Goal: Task Accomplishment & Management: Manage account settings

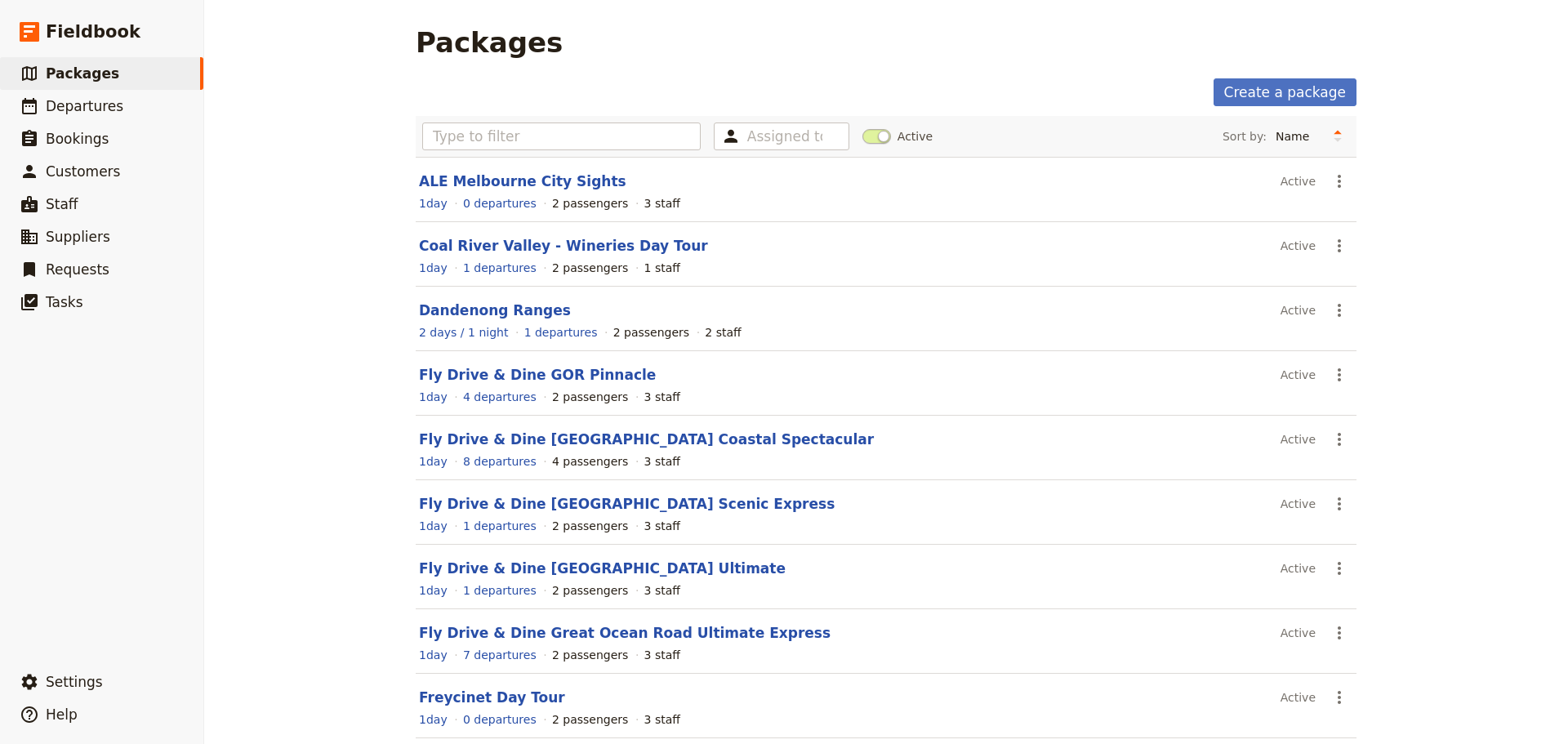
scroll to position [136, 0]
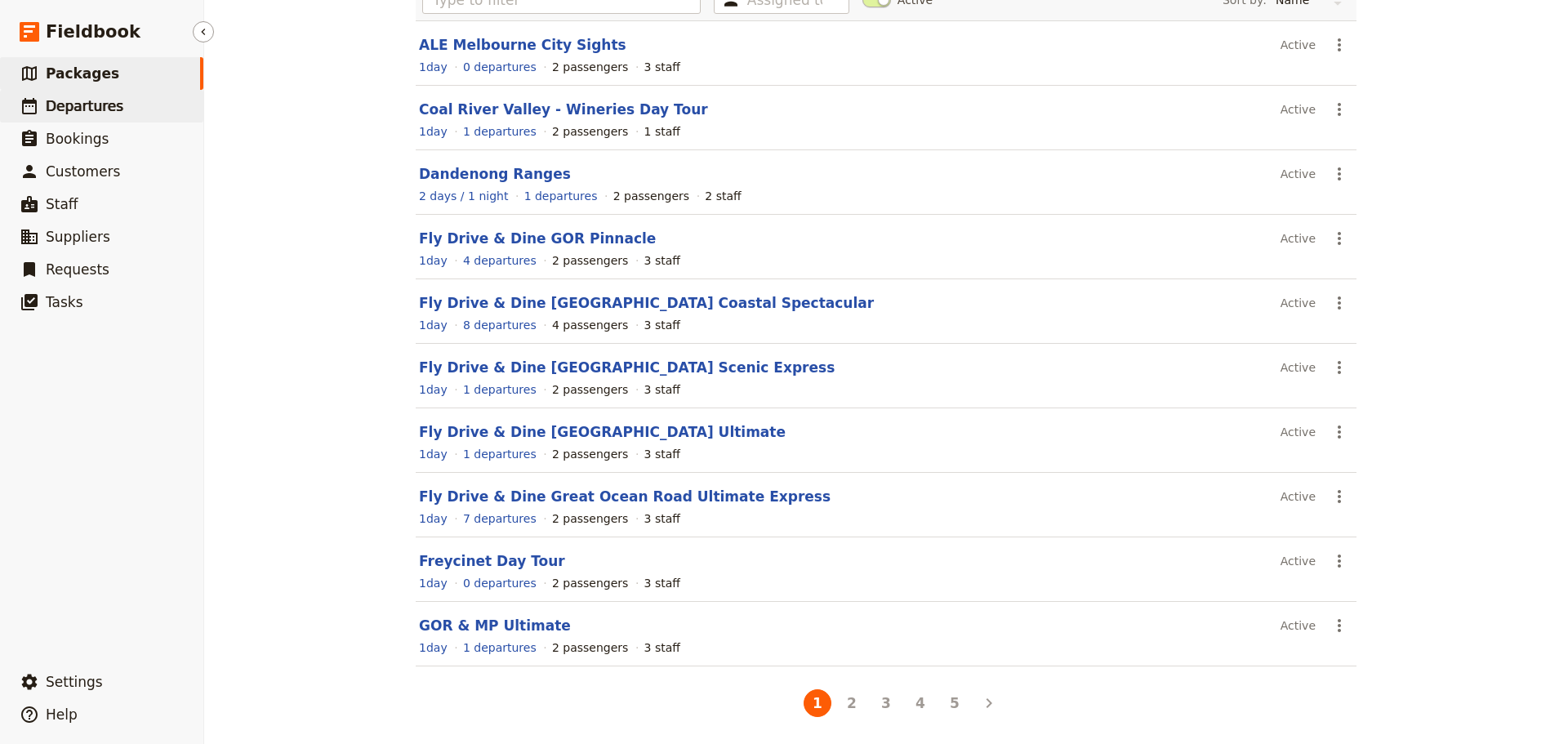
click at [69, 110] on span "Departures" at bounding box center [85, 106] width 78 height 16
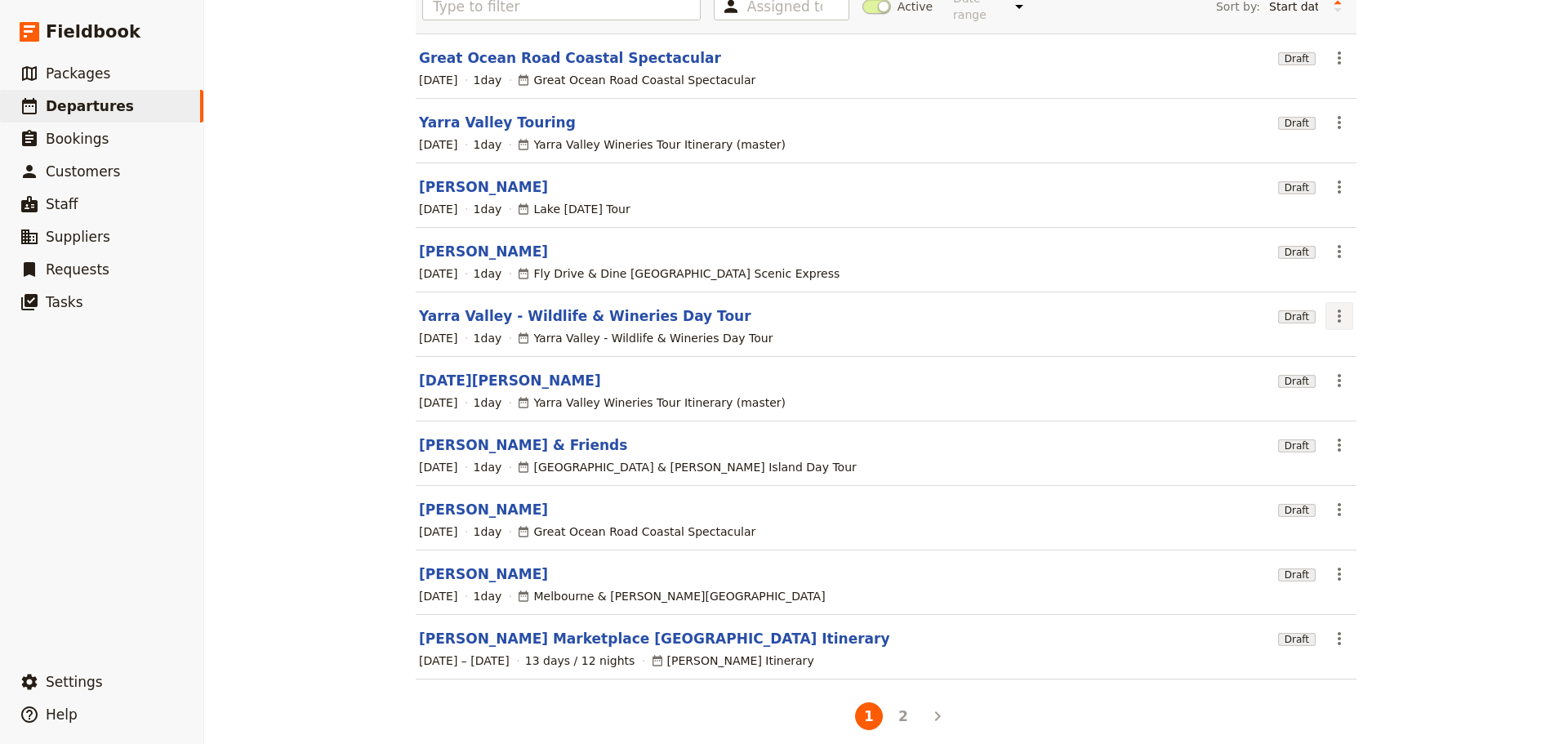
click at [1346, 308] on button "​" at bounding box center [1339, 315] width 28 height 28
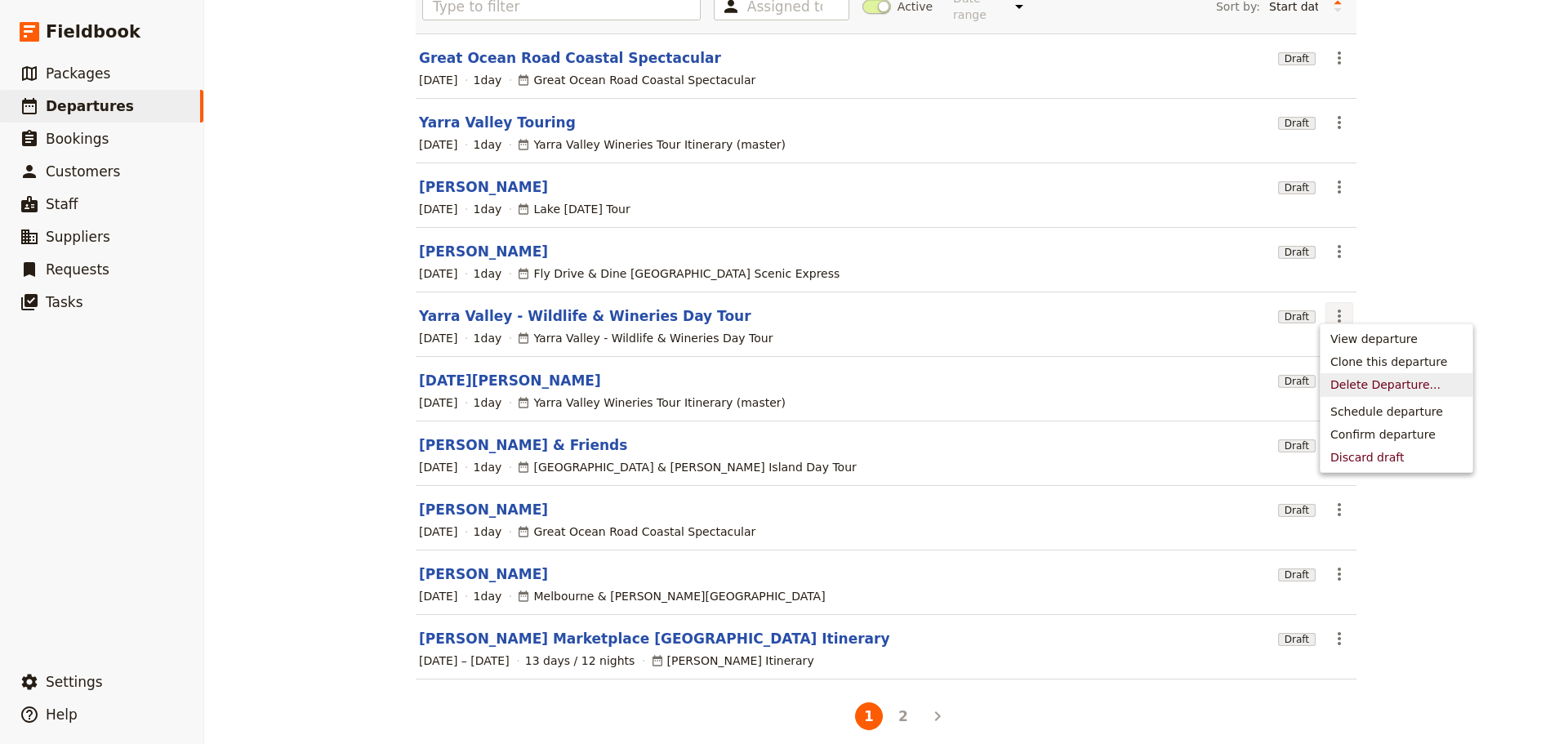
click at [605, 307] on link "Yarra Valley - Wildlife & Wineries Day Tour" at bounding box center [584, 315] width 332 height 19
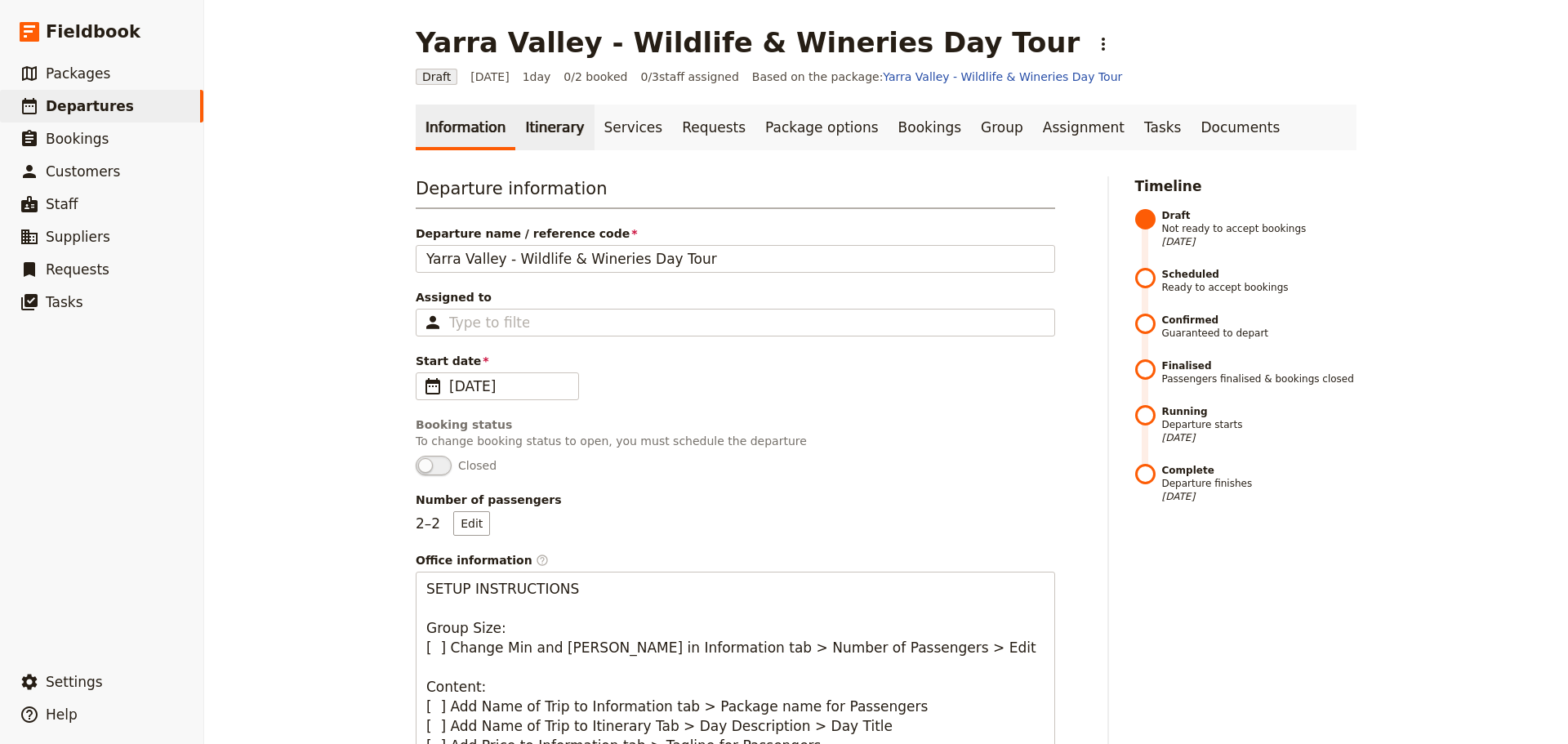
click at [515, 130] on link "Itinerary" at bounding box center [554, 128] width 79 height 46
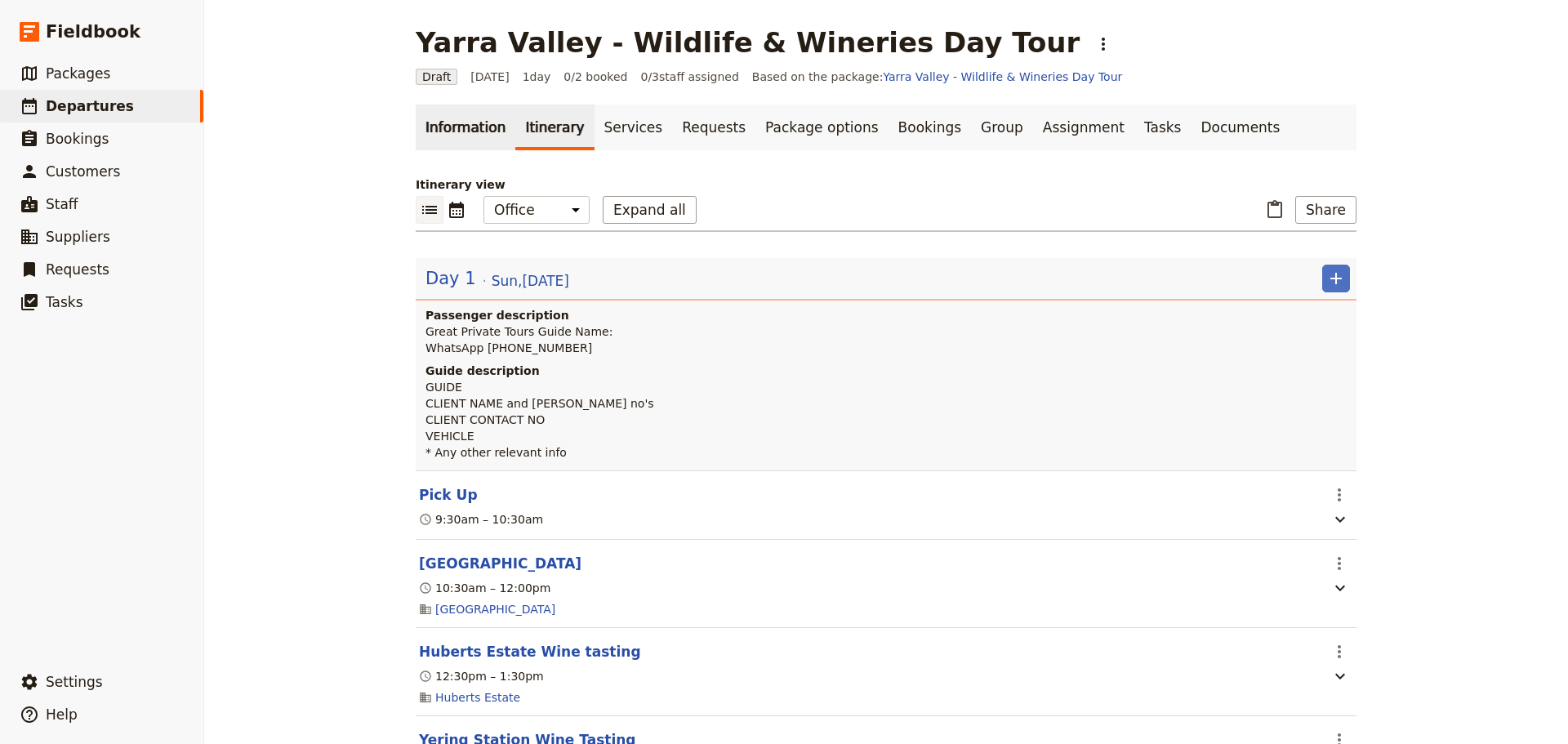
click at [452, 132] on link "Information" at bounding box center [466, 128] width 100 height 46
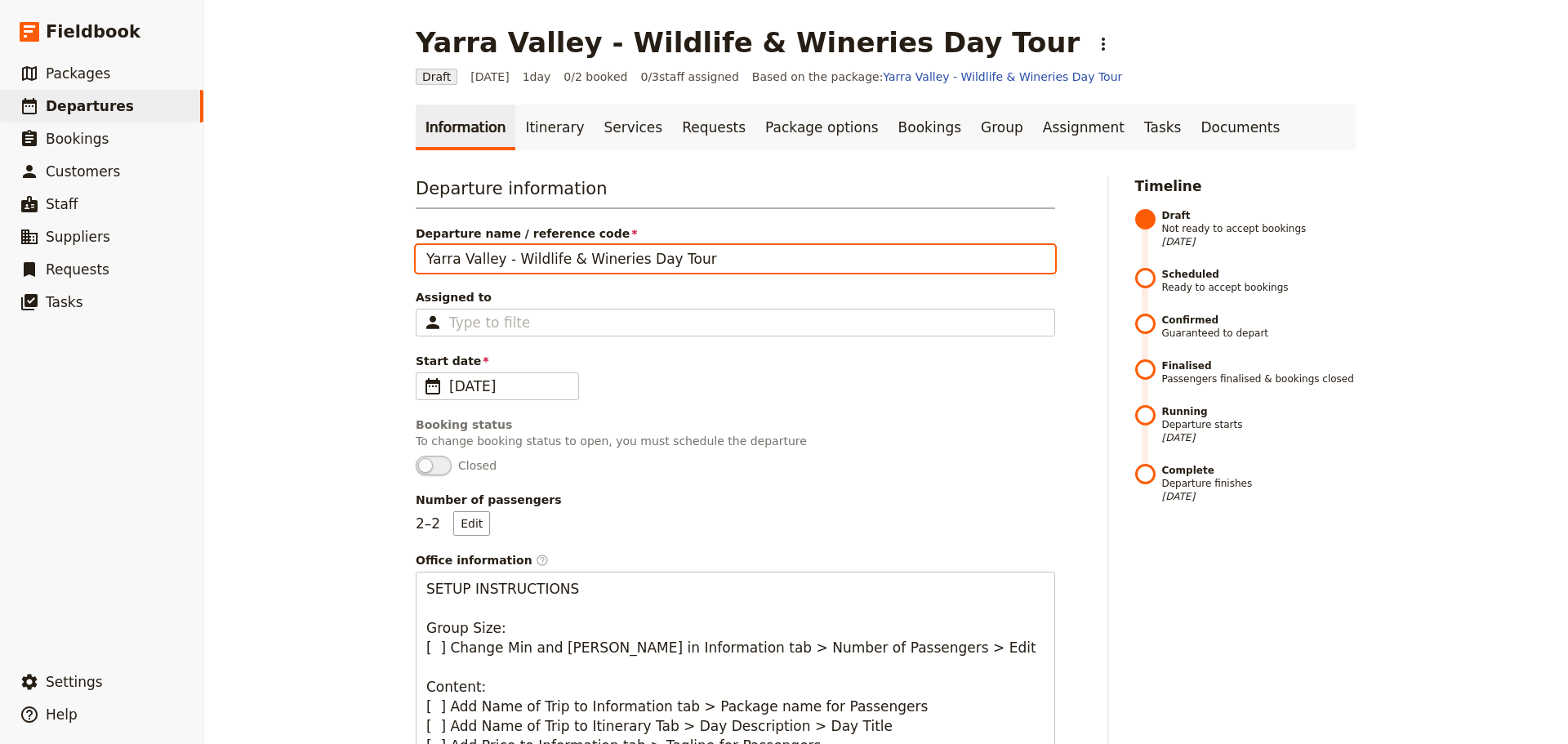
click at [703, 260] on input "Yarra Valley - Wildlife & Wineries Day Tour" at bounding box center [736, 259] width 639 height 28
type input "Yarra Valley - Wildlife & Wineries Day Tour (template)"
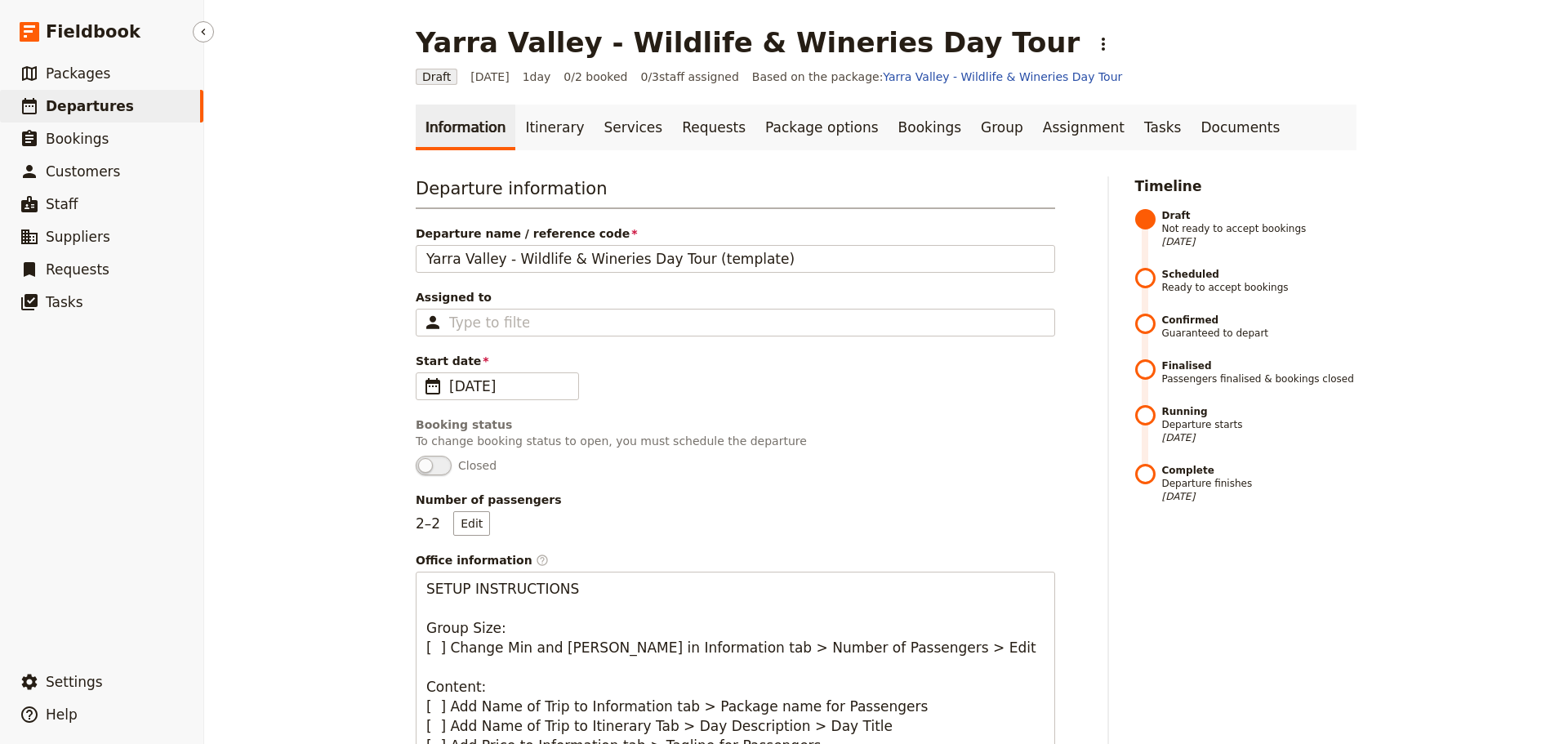
click at [116, 110] on link "​ Departures" at bounding box center [101, 106] width 203 height 33
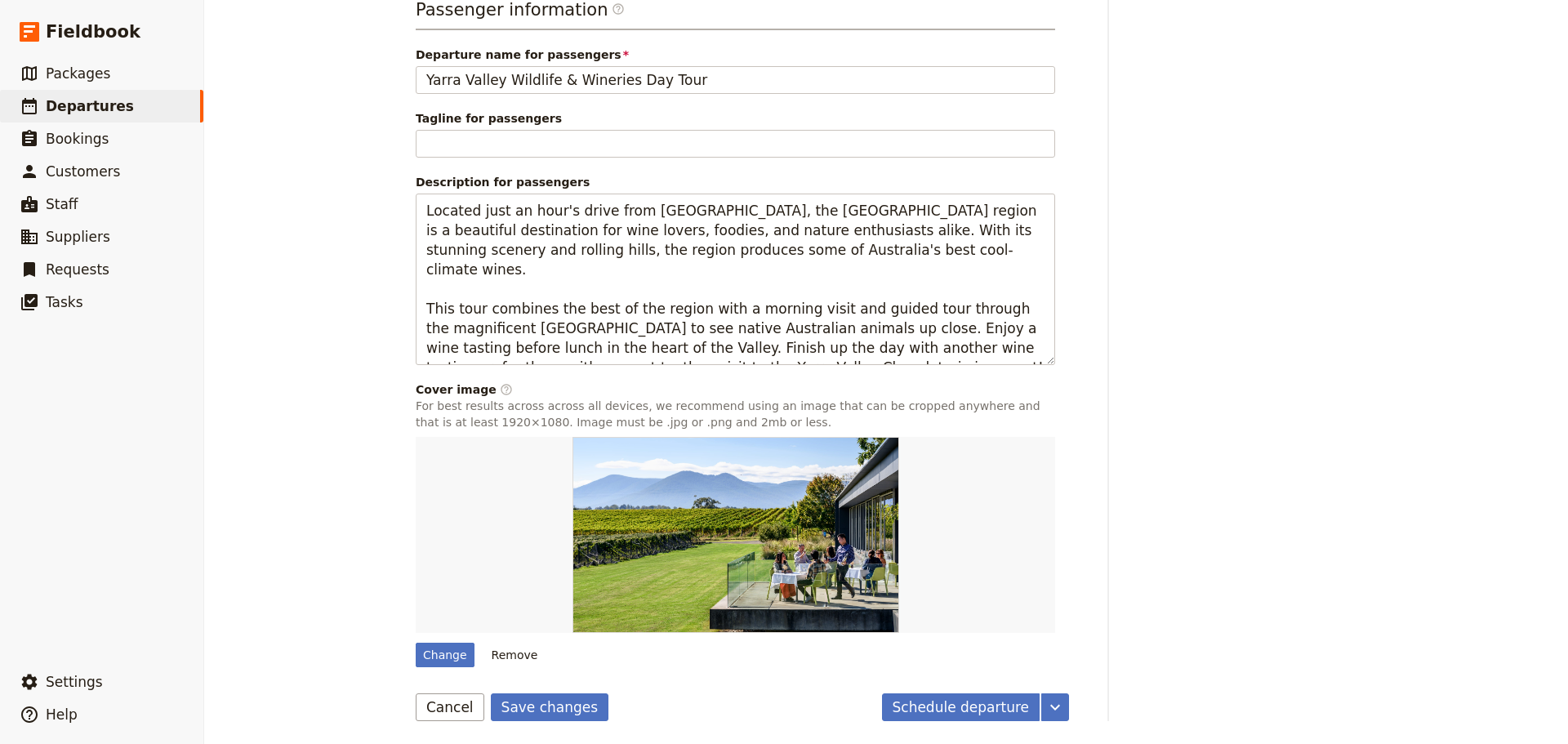
scroll to position [1102, 0]
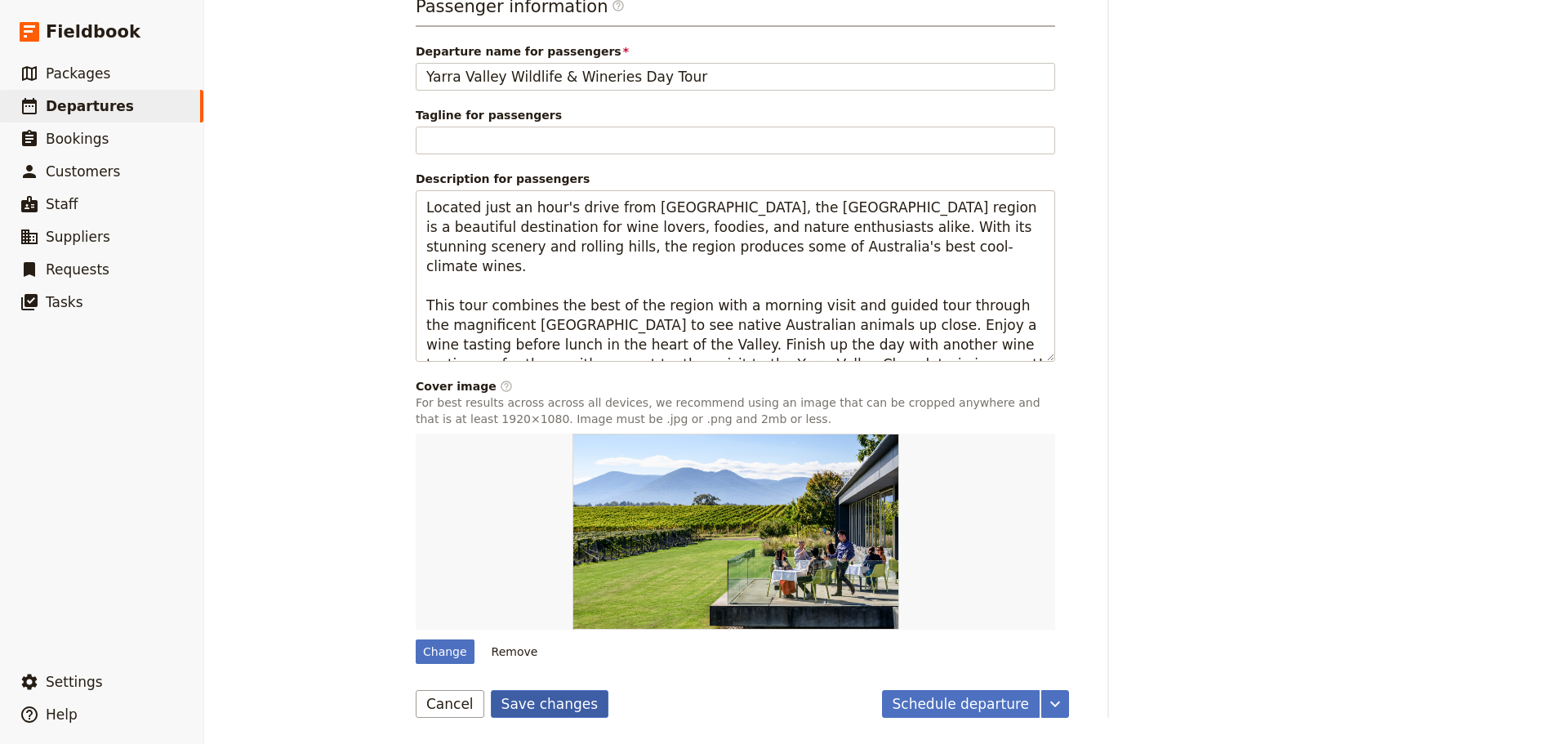
click at [556, 702] on button "Save changes" at bounding box center [550, 703] width 118 height 28
click at [72, 107] on span "Departures" at bounding box center [90, 106] width 88 height 16
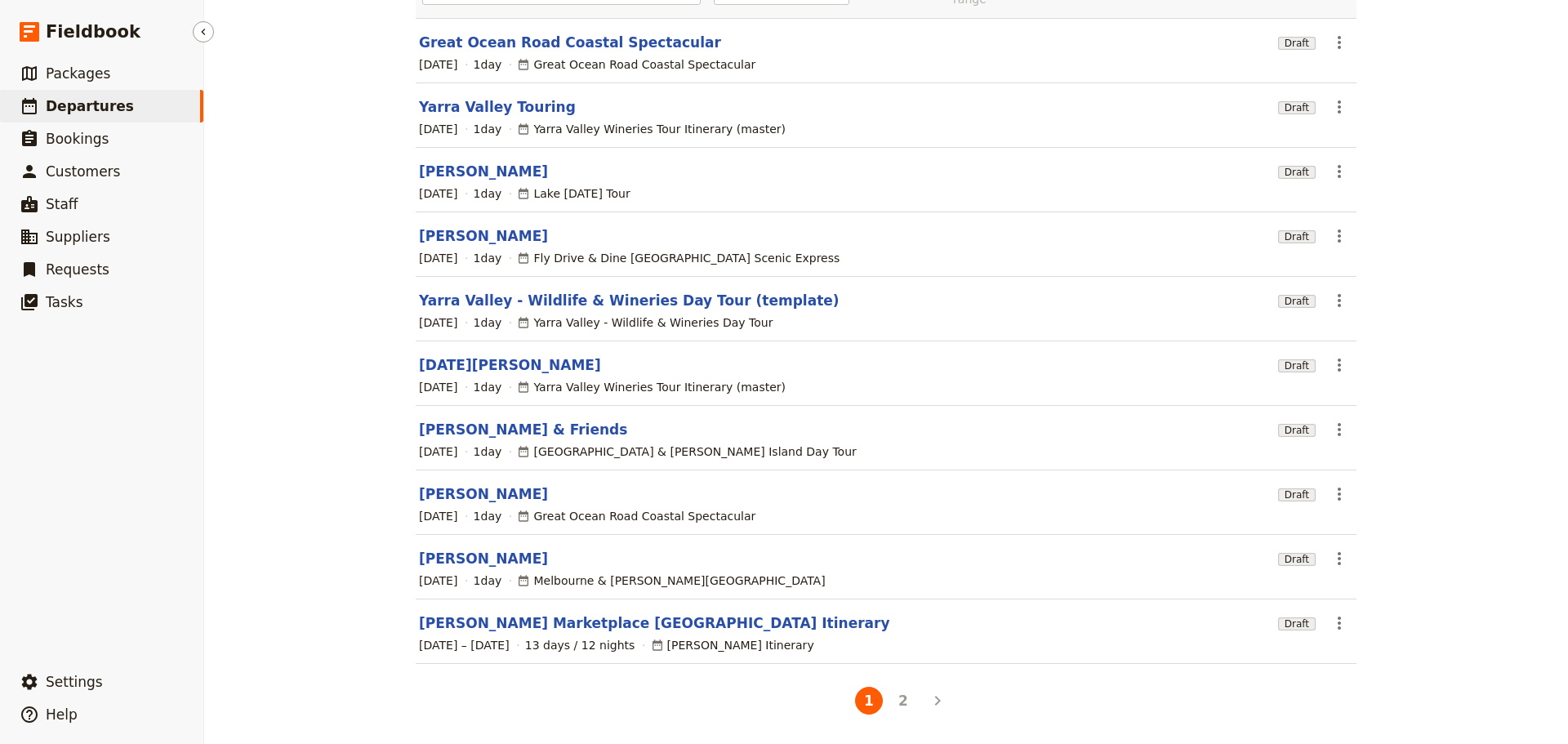
scroll to position [139, 0]
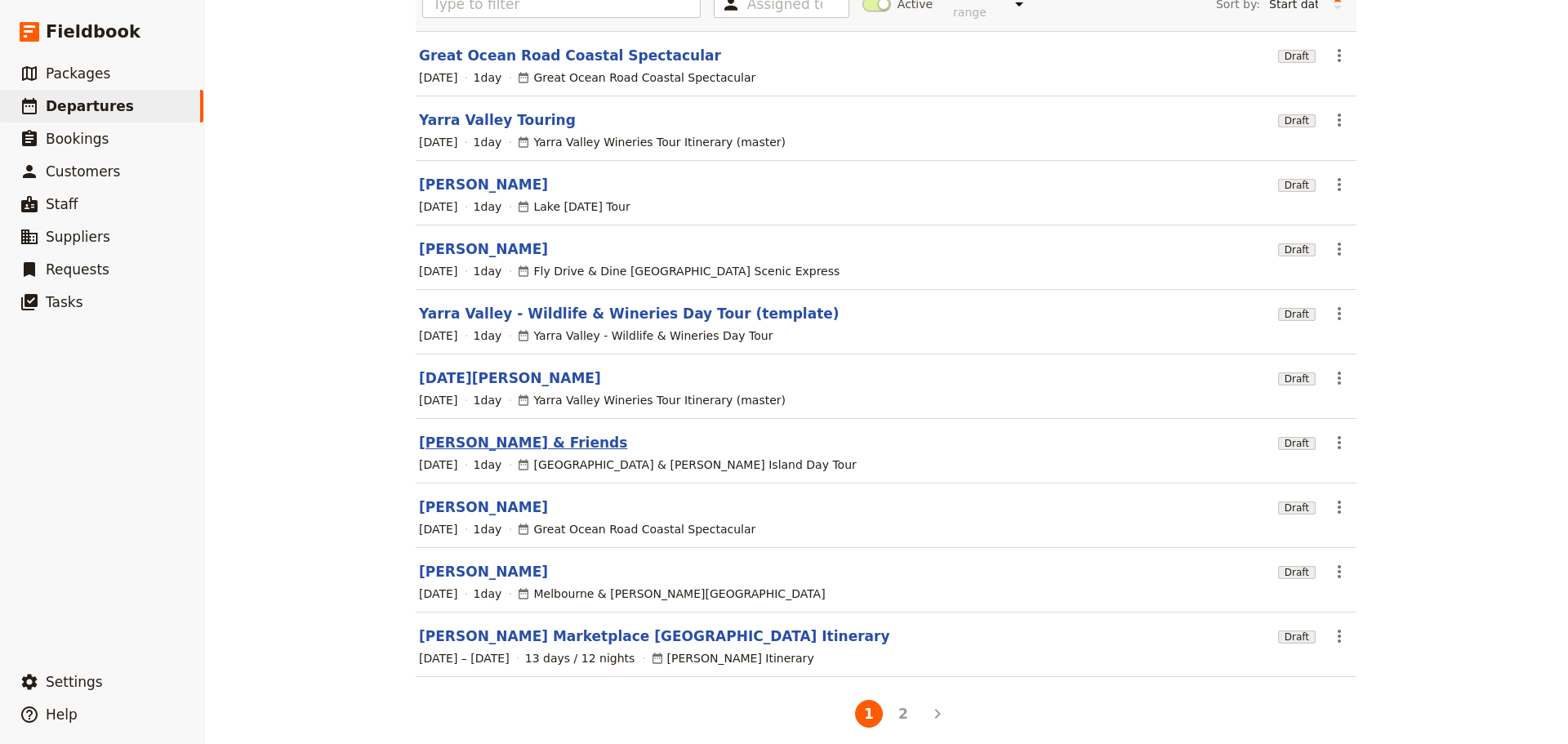
click at [452, 433] on link "[PERSON_NAME] & Friends" at bounding box center [523, 442] width 208 height 19
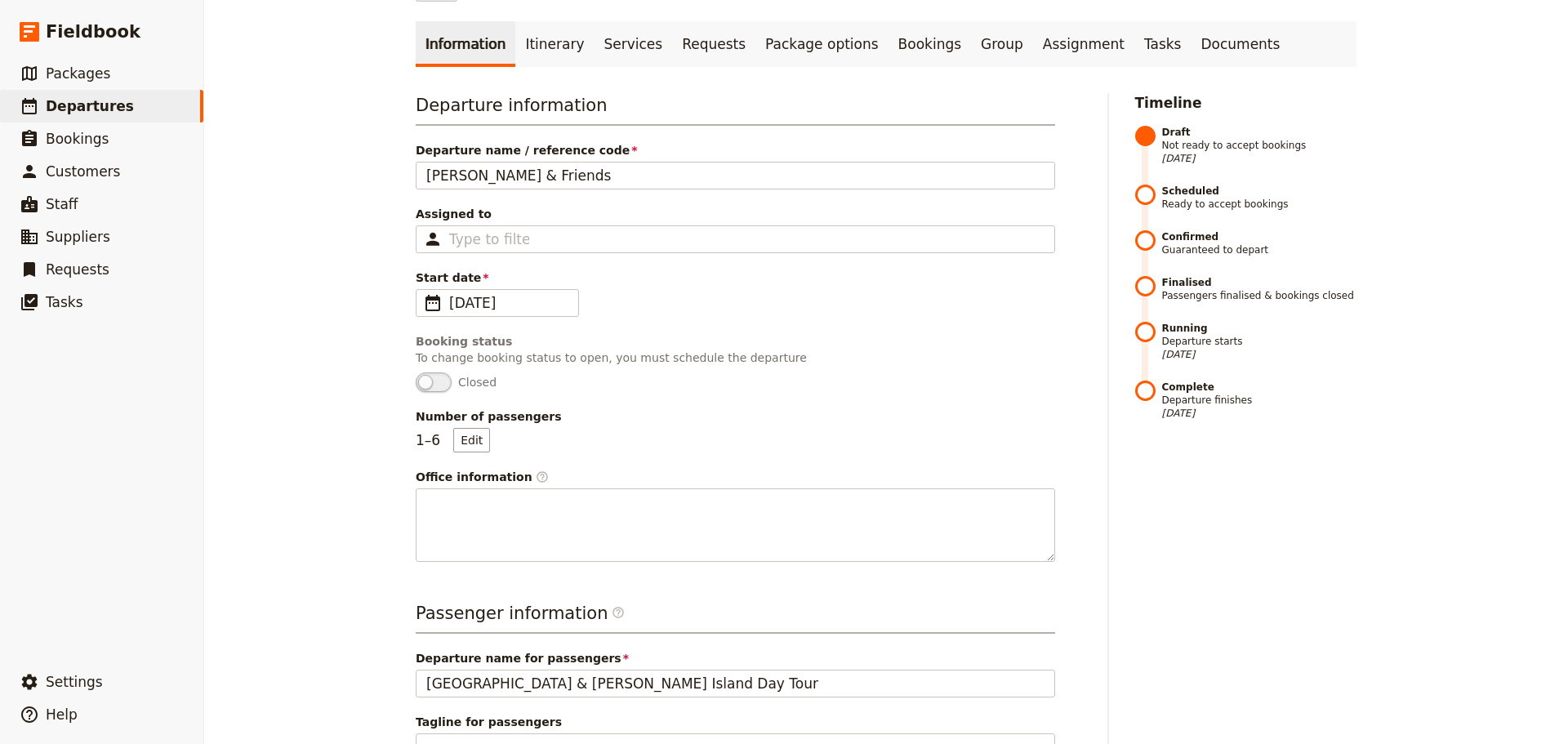
scroll to position [57, 0]
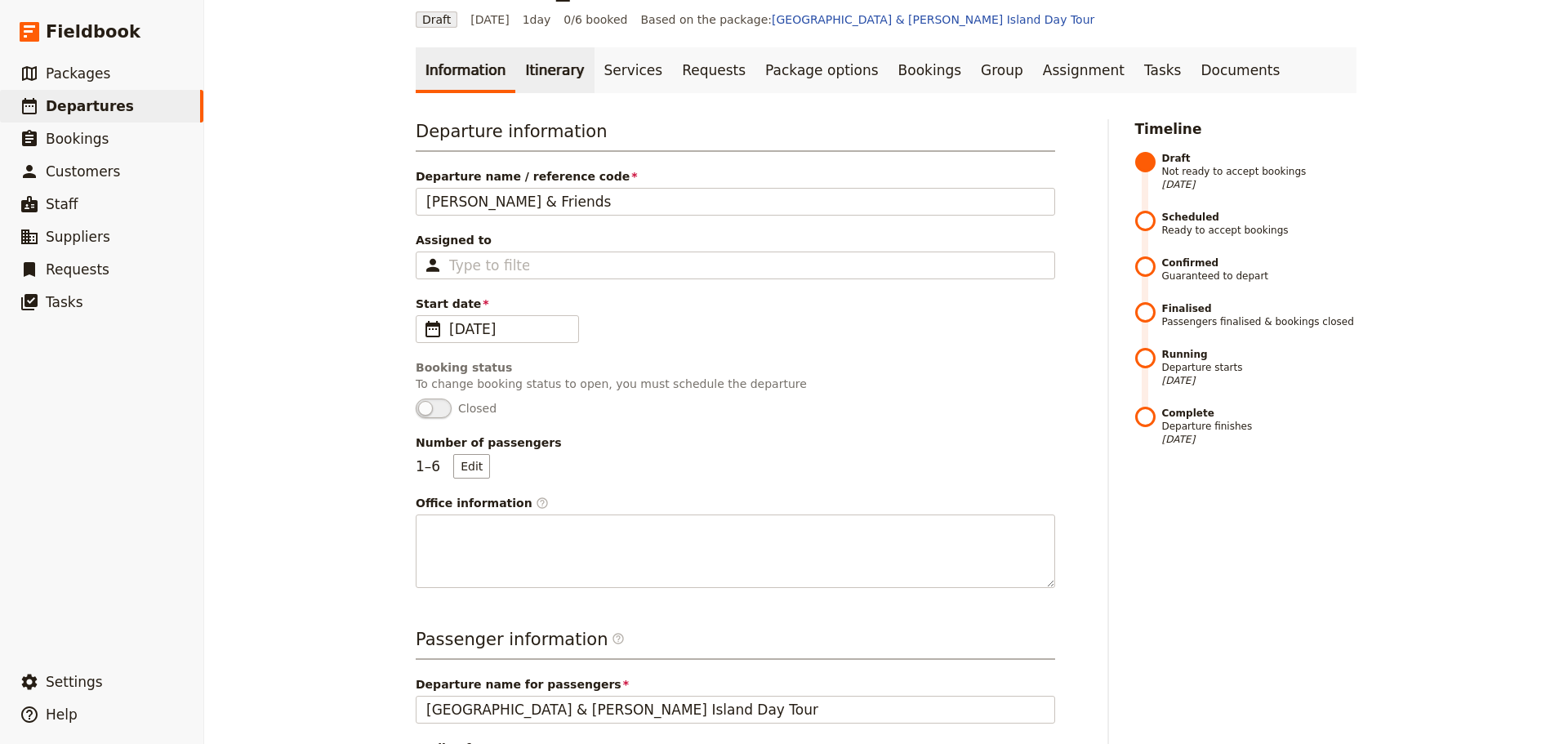
click at [535, 79] on link "Itinerary" at bounding box center [554, 70] width 79 height 46
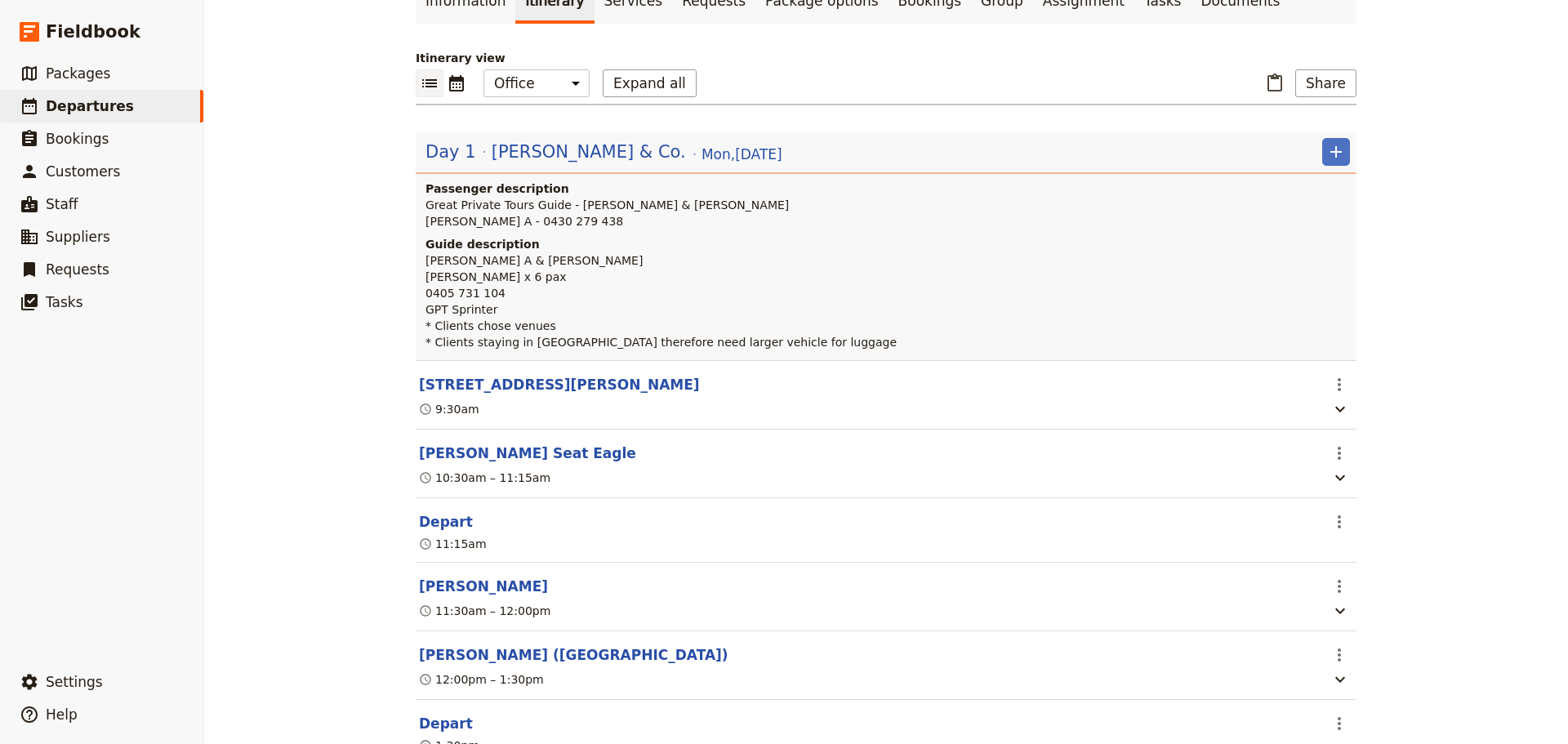
scroll to position [221, 0]
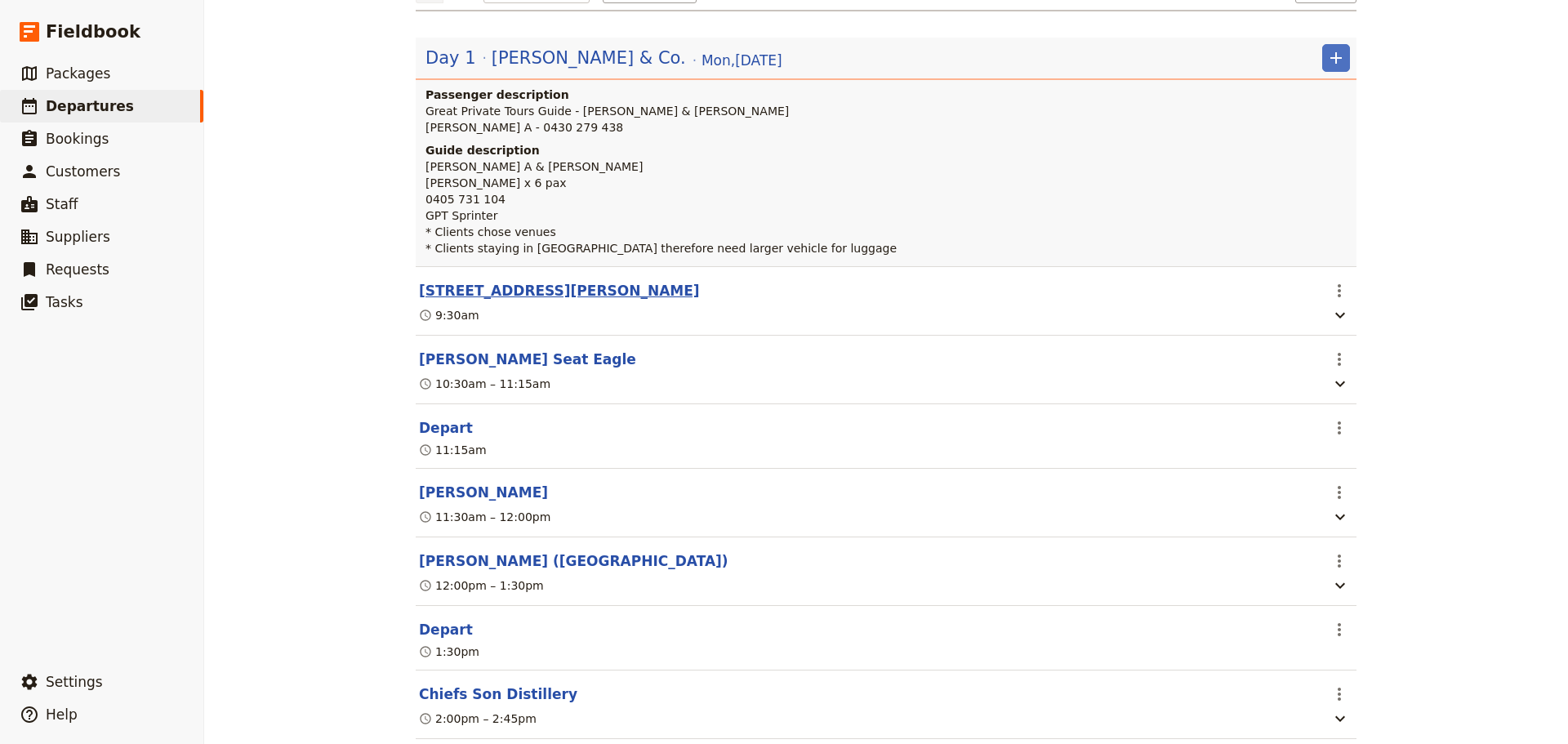
click at [507, 282] on button "[STREET_ADDRESS][PERSON_NAME]" at bounding box center [559, 290] width 281 height 19
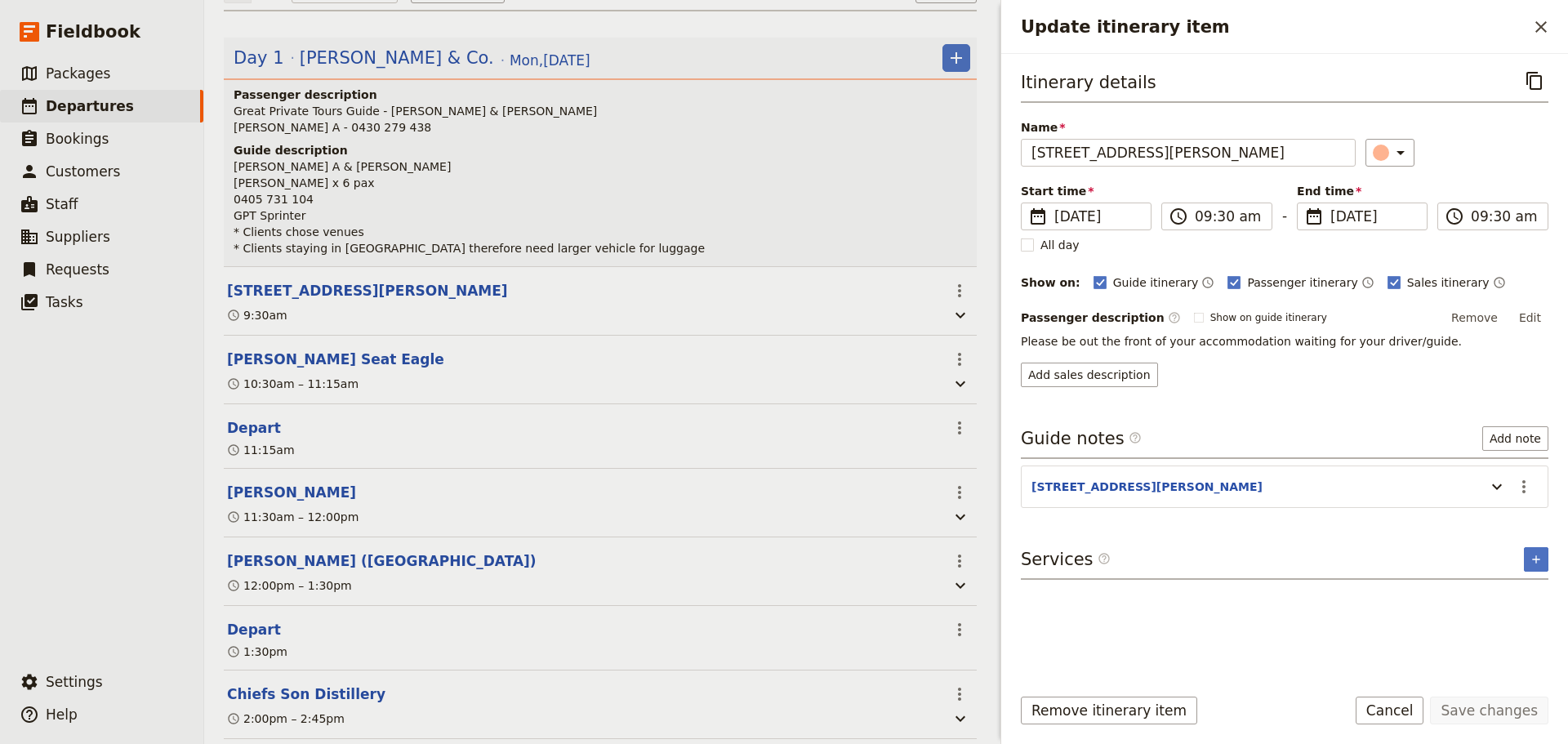
scroll to position [228, 0]
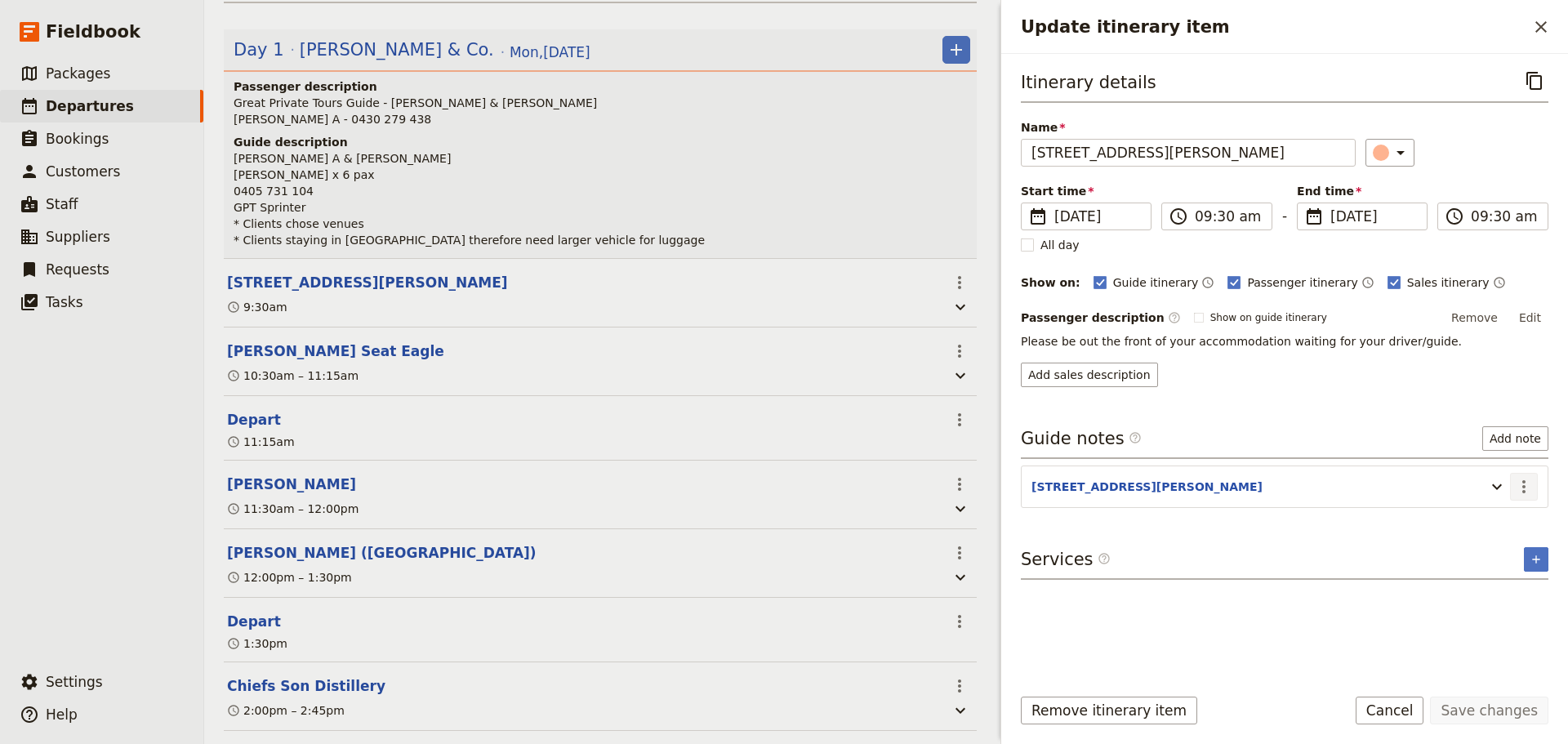
click at [1523, 489] on icon "Actions" at bounding box center [1524, 486] width 19 height 19
click at [1512, 525] on span "Edit note" at bounding box center [1489, 521] width 76 height 16
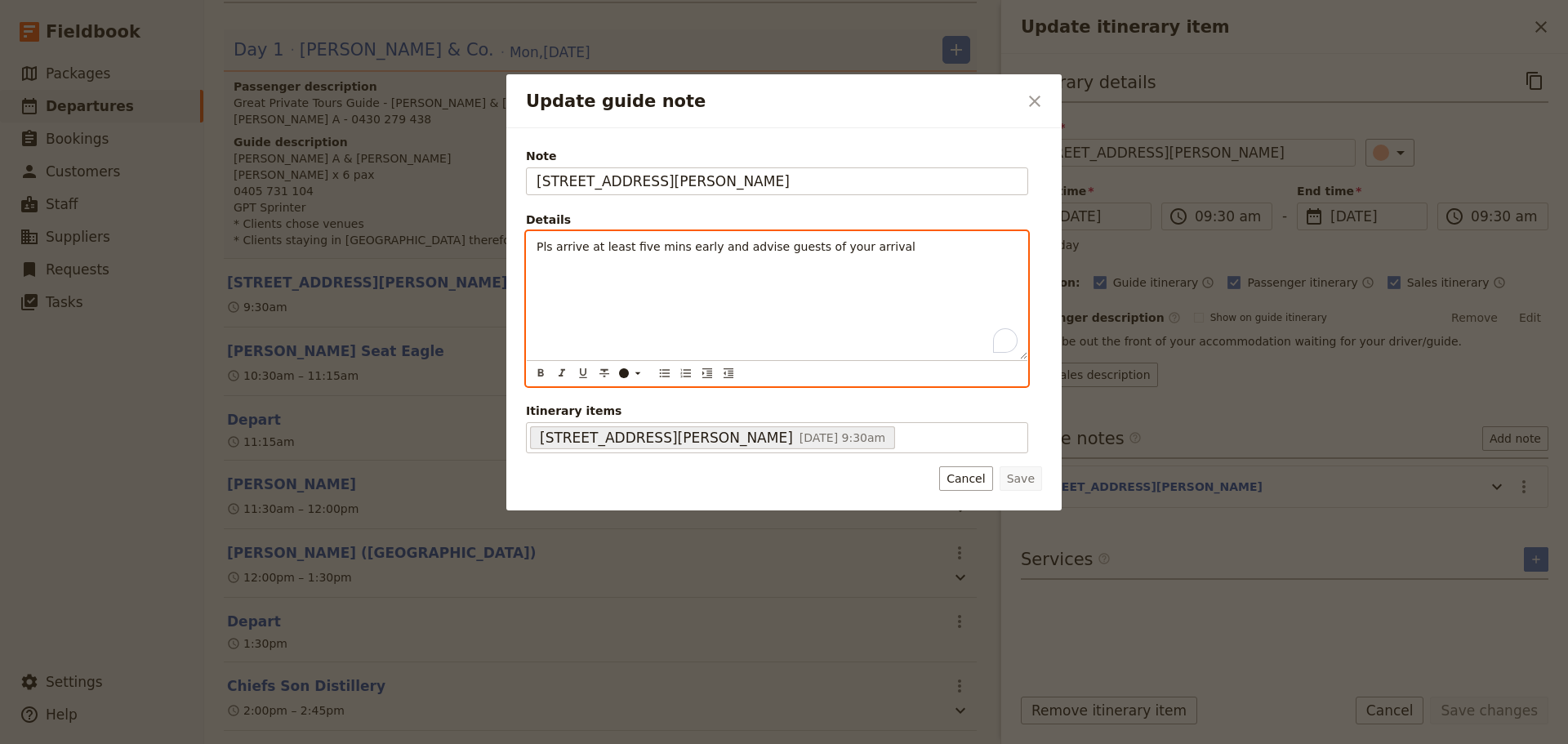
click at [871, 243] on p "Pls arrive at least five mins early and advise guests of your arrival" at bounding box center [777, 246] width 481 height 16
click at [661, 369] on icon "Bulleted list" at bounding box center [664, 373] width 13 height 13
click at [542, 250] on span "Pls arrive at least five mins early and advise guests of your arrival" at bounding box center [726, 246] width 379 height 13
click at [537, 253] on span "Pls arrive at least five mins early and advise guests of your arrival" at bounding box center [726, 246] width 379 height 13
click at [662, 380] on button "​" at bounding box center [665, 373] width 18 height 18
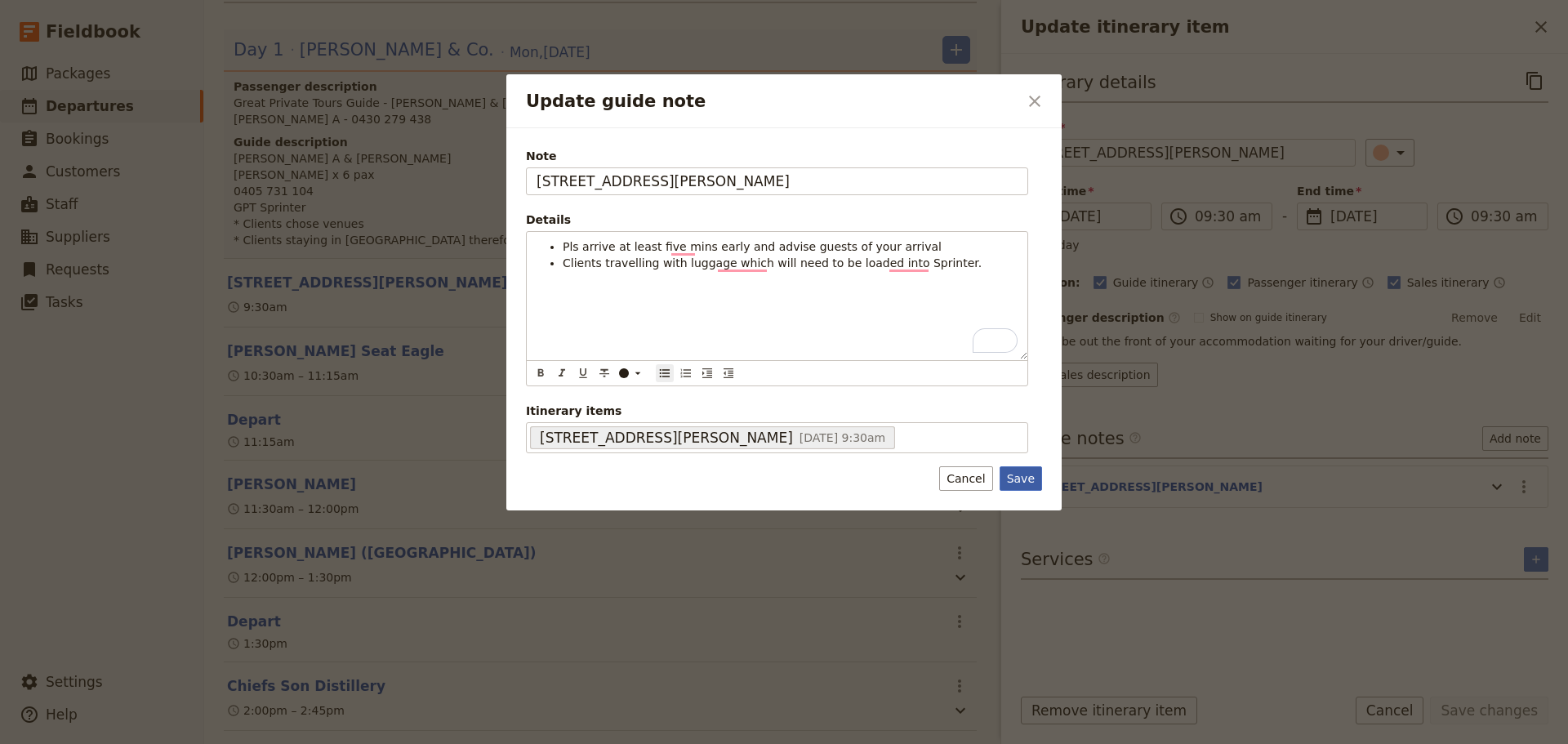
click at [1020, 481] on button "Save" at bounding box center [1021, 478] width 42 height 25
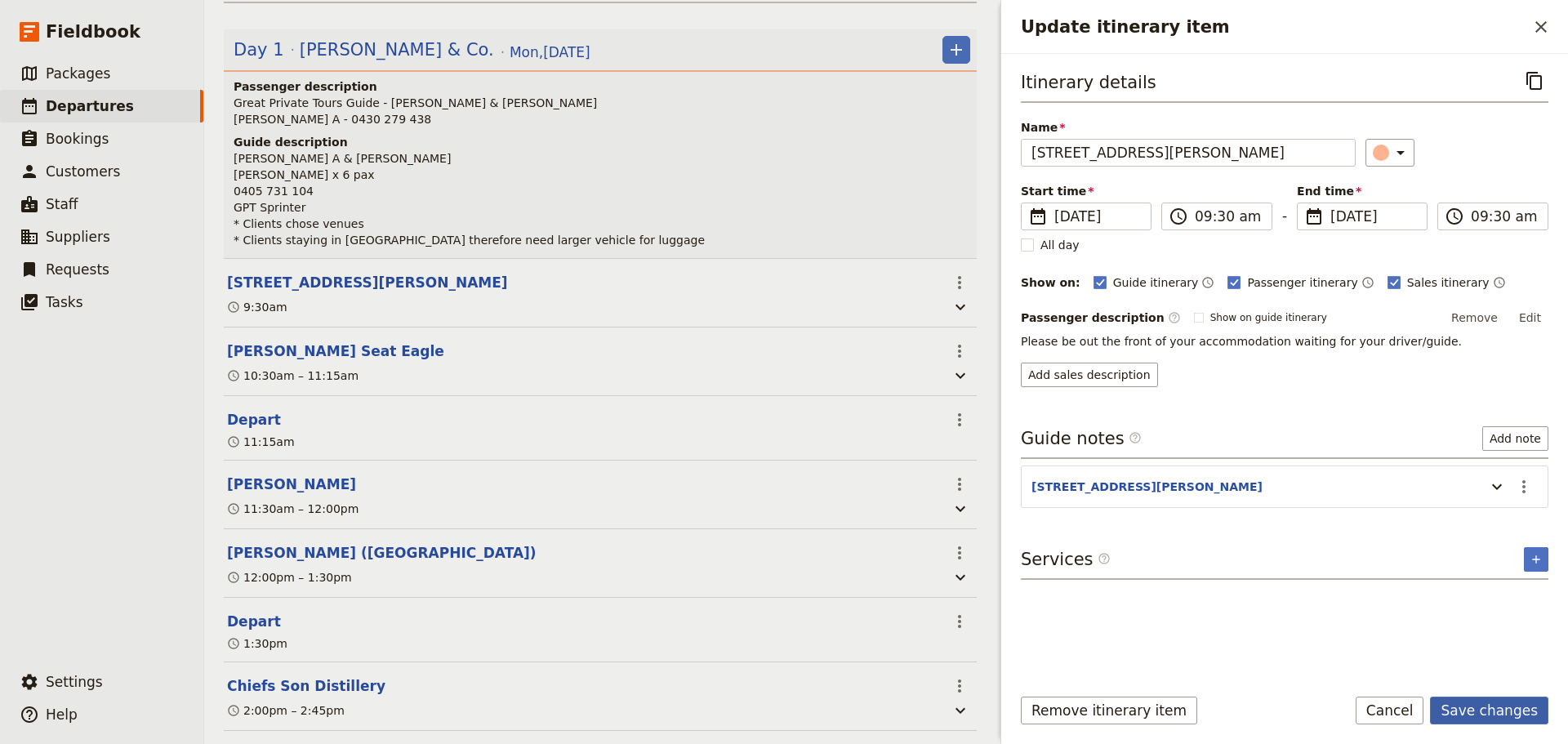
click at [1503, 714] on button "Save changes" at bounding box center [1489, 710] width 118 height 28
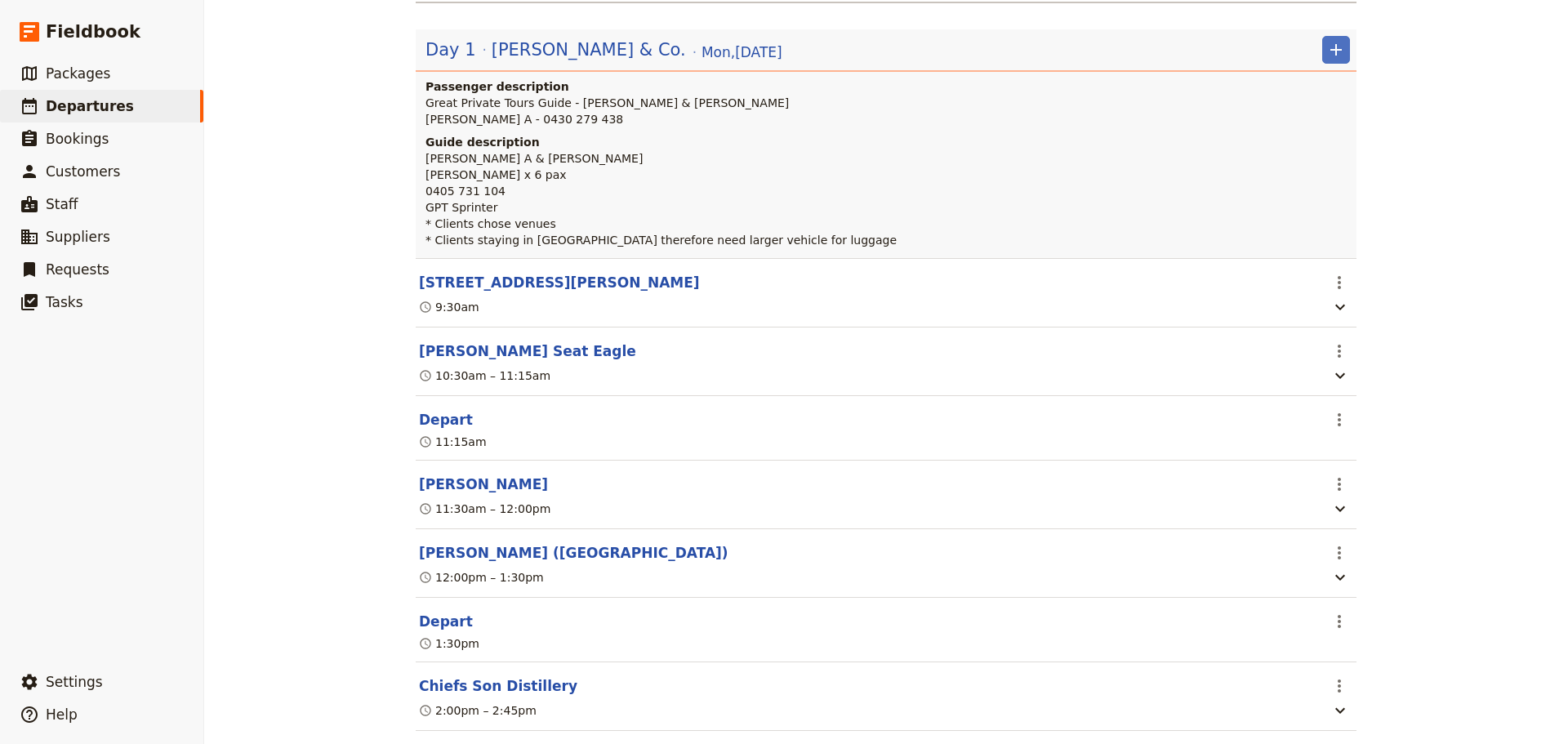
scroll to position [221, 0]
